Goal: Information Seeking & Learning: Check status

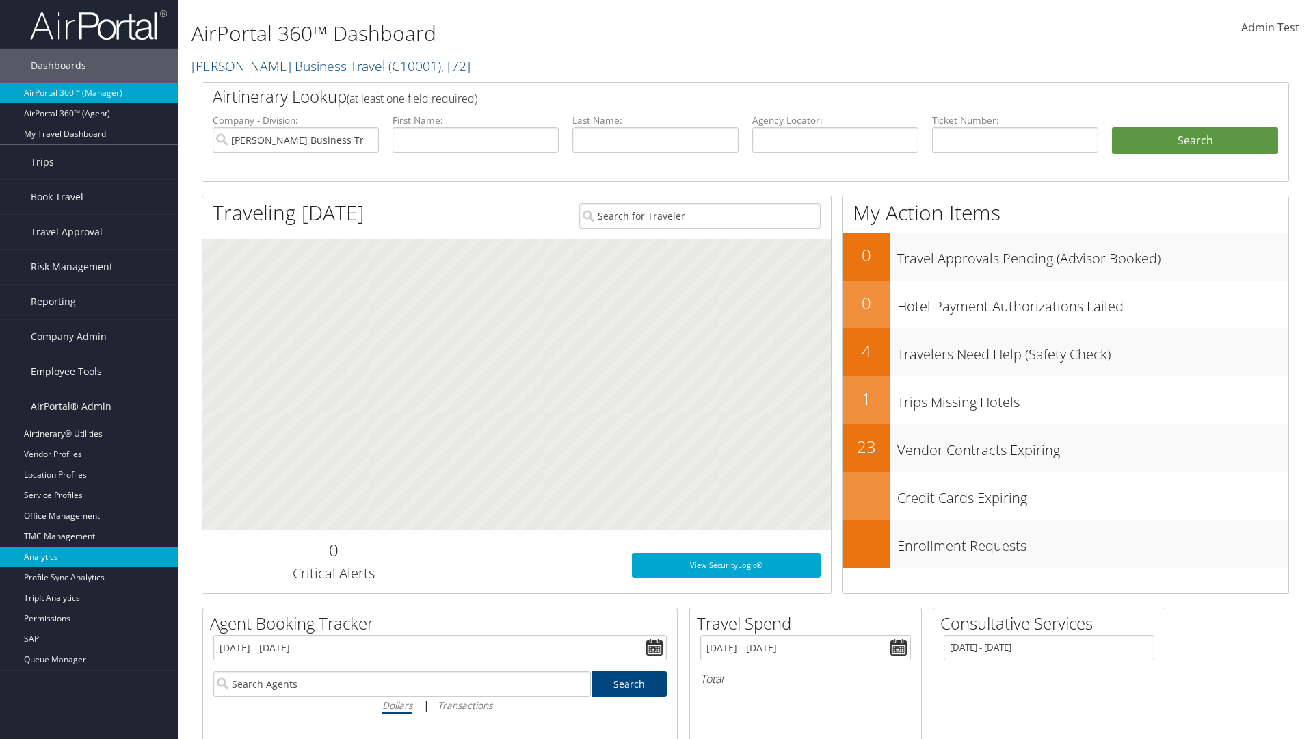
click at [89, 557] on link "Analytics" at bounding box center [89, 557] width 178 height 21
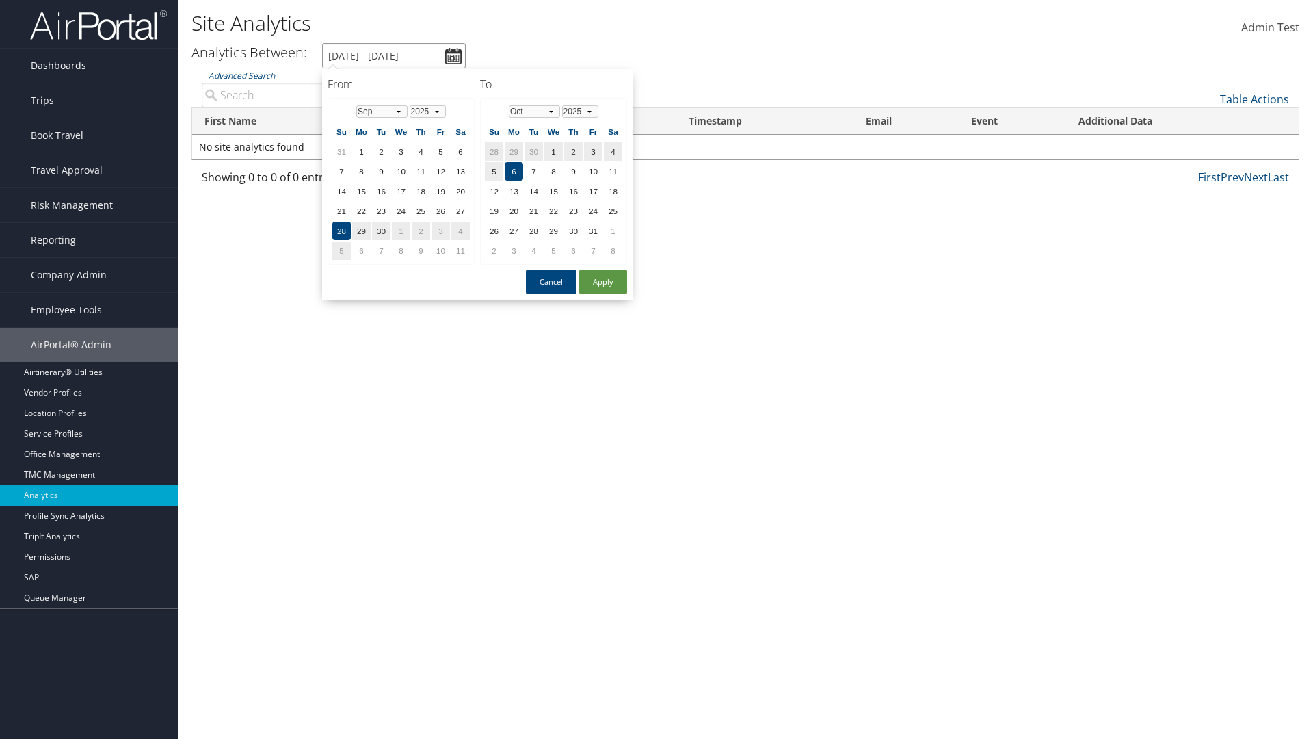
click at [394, 55] on input "9/28/2025 - 10/6/2025" at bounding box center [394, 55] width 144 height 25
click at [603, 282] on button "Apply" at bounding box center [603, 282] width 48 height 25
type input "9/1/2018 - 10/6/2025"
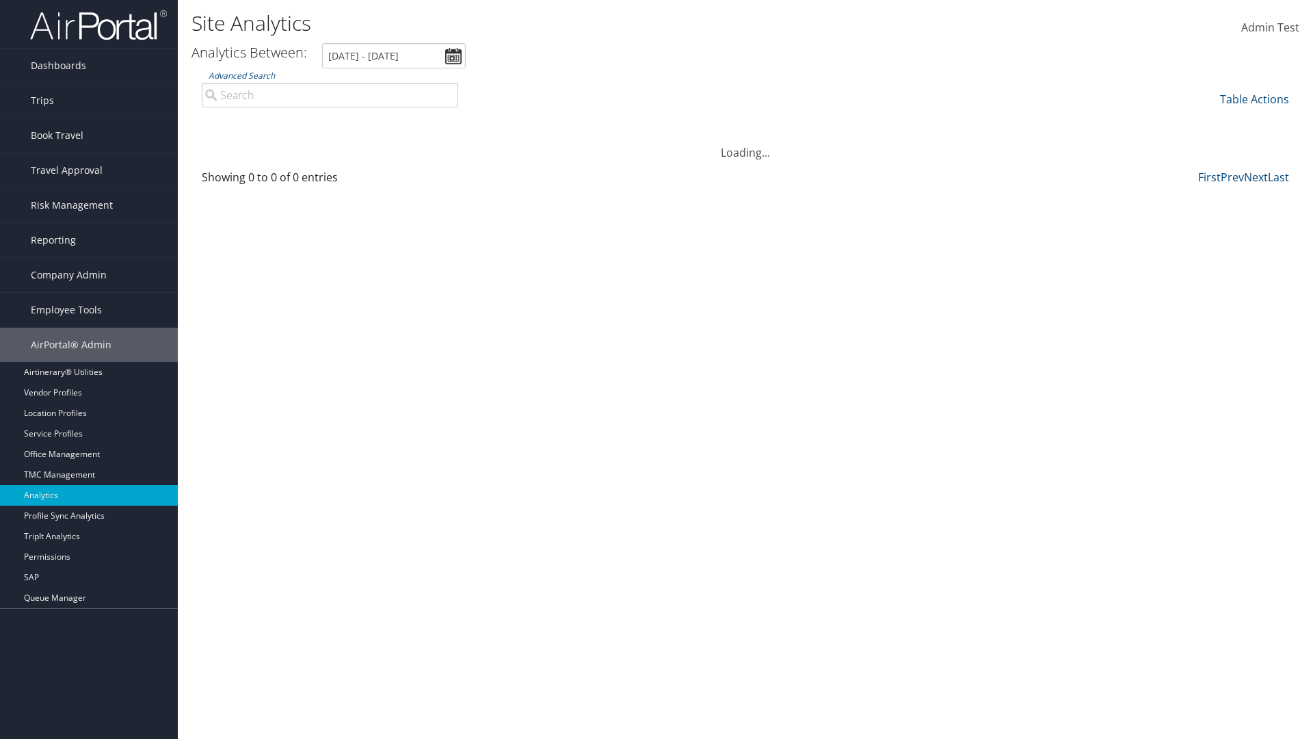
click at [330, 94] on input "Advanced Search" at bounding box center [330, 95] width 257 height 25
type input "Wanda"
